Goal: Information Seeking & Learning: Get advice/opinions

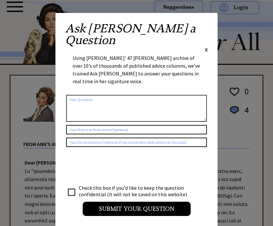
scroll to position [8, 0]
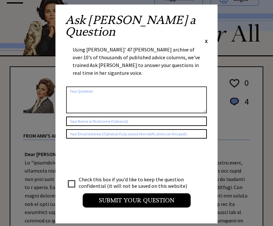
click at [205, 17] on div "Ask Ann a Question X" at bounding box center [136, 29] width 143 height 30
click at [207, 38] on span "X" at bounding box center [206, 41] width 3 height 6
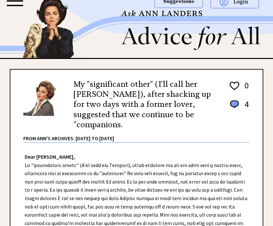
scroll to position [6, 0]
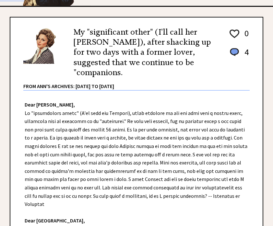
scroll to position [60, 0]
